Goal: Navigation & Orientation: Find specific page/section

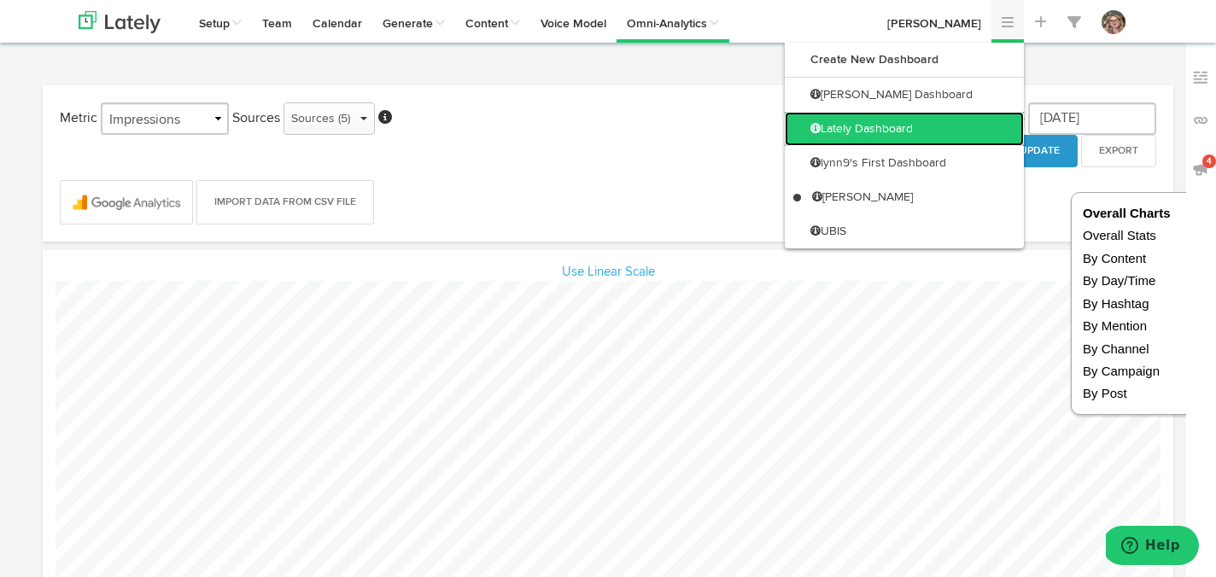
click at [940, 125] on link "Lately Dashboard" at bounding box center [904, 129] width 239 height 34
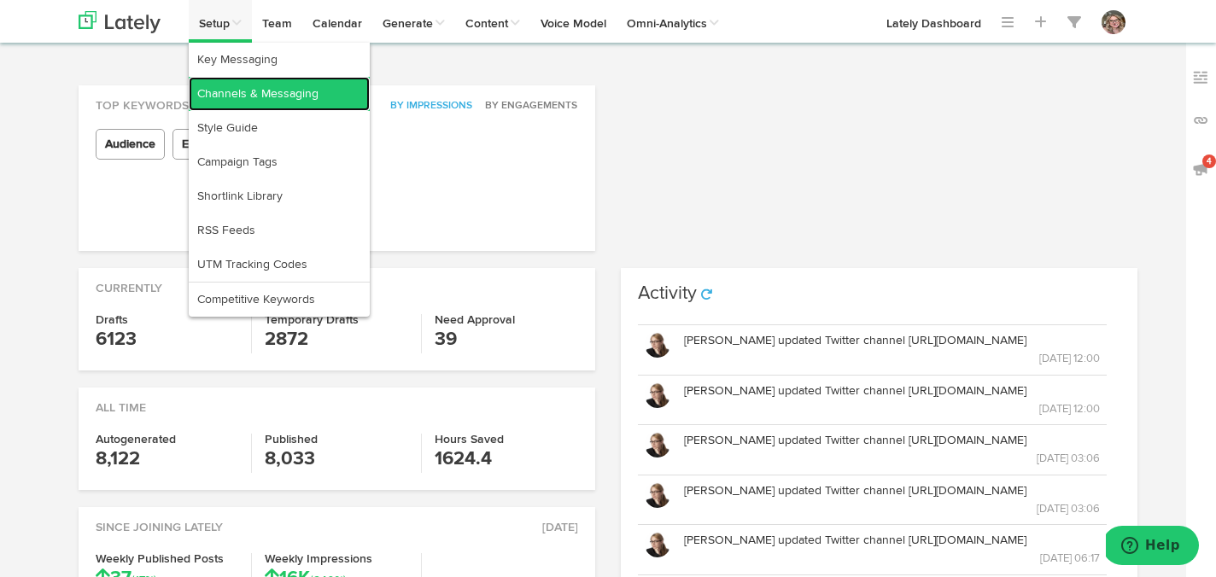
click at [220, 101] on link "Channels & Messaging" at bounding box center [279, 94] width 181 height 34
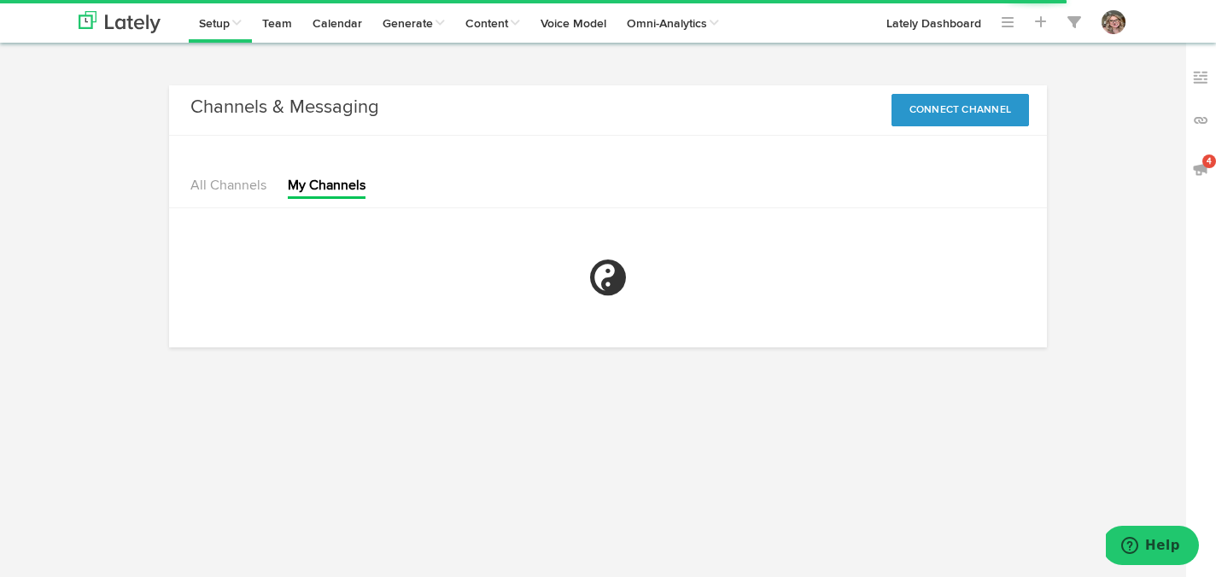
click at [230, 178] on li "All Channels" at bounding box center [228, 188] width 76 height 22
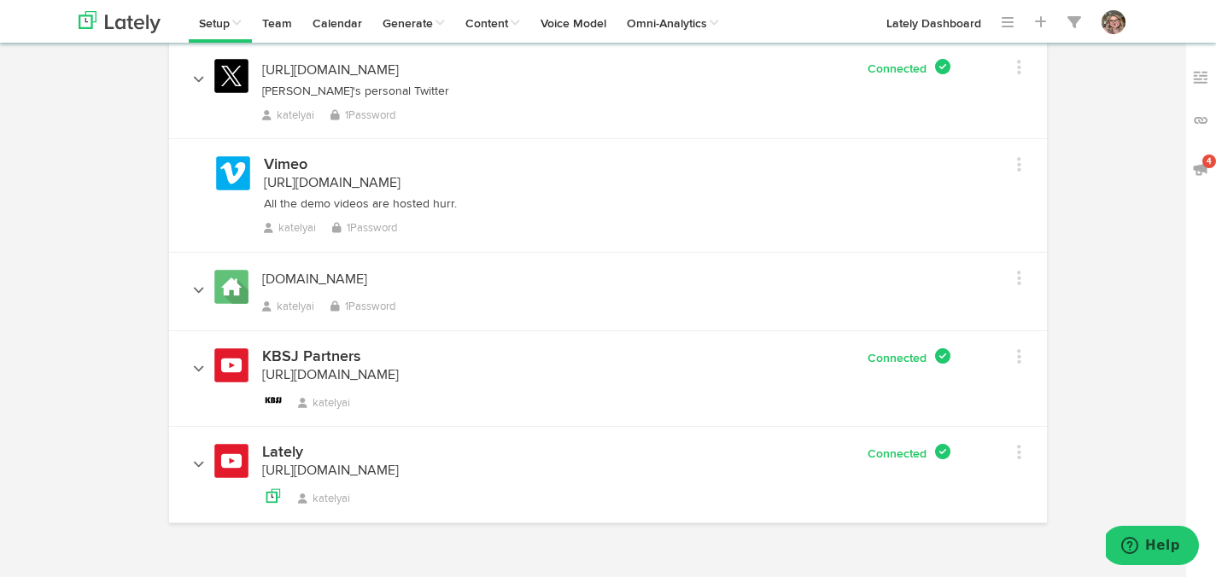
scroll to position [1834, 0]
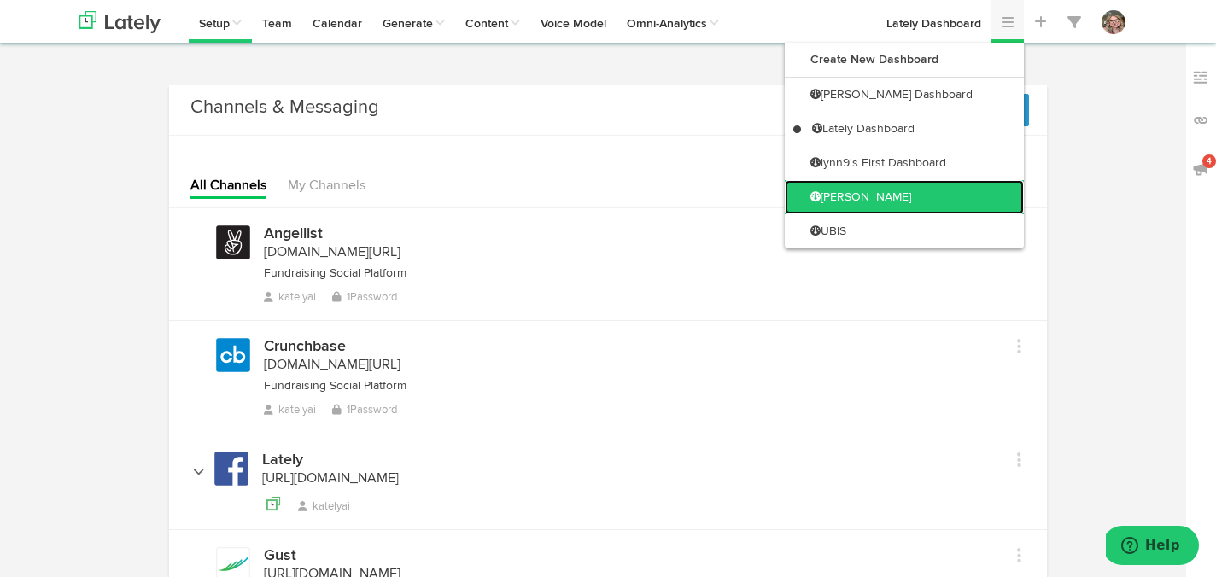
click at [950, 206] on link "[PERSON_NAME]" at bounding box center [904, 197] width 239 height 34
